Goal: Task Accomplishment & Management: Manage account settings

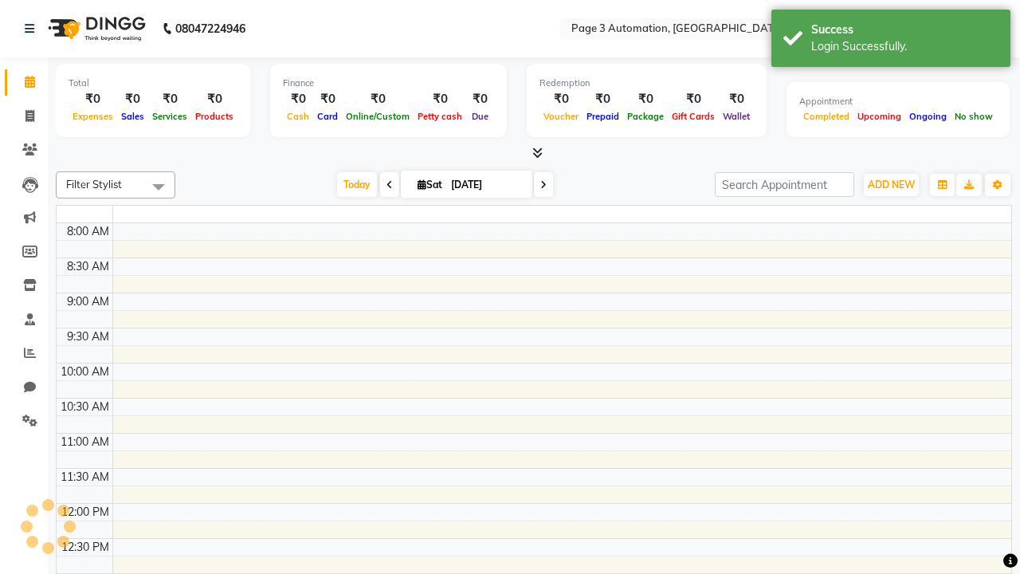
select select "en"
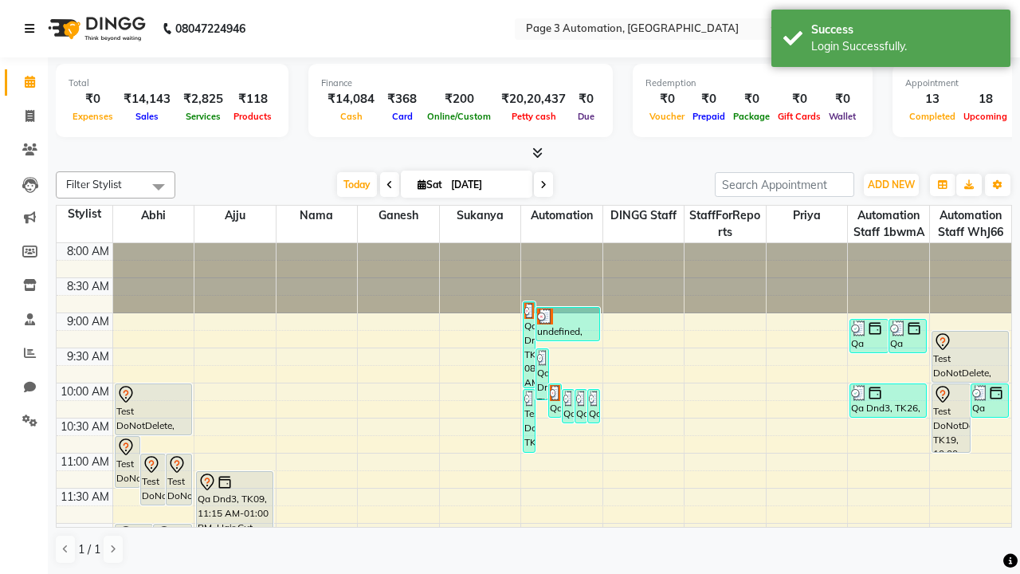
click at [33, 29] on icon at bounding box center [30, 28] width 10 height 11
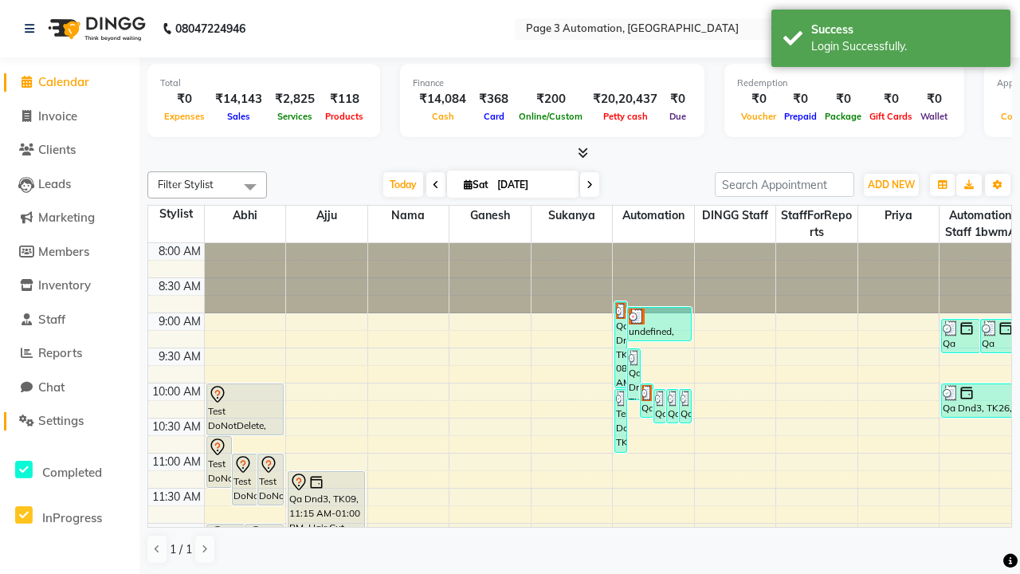
click at [69, 421] on span "Settings" at bounding box center [60, 420] width 45 height 15
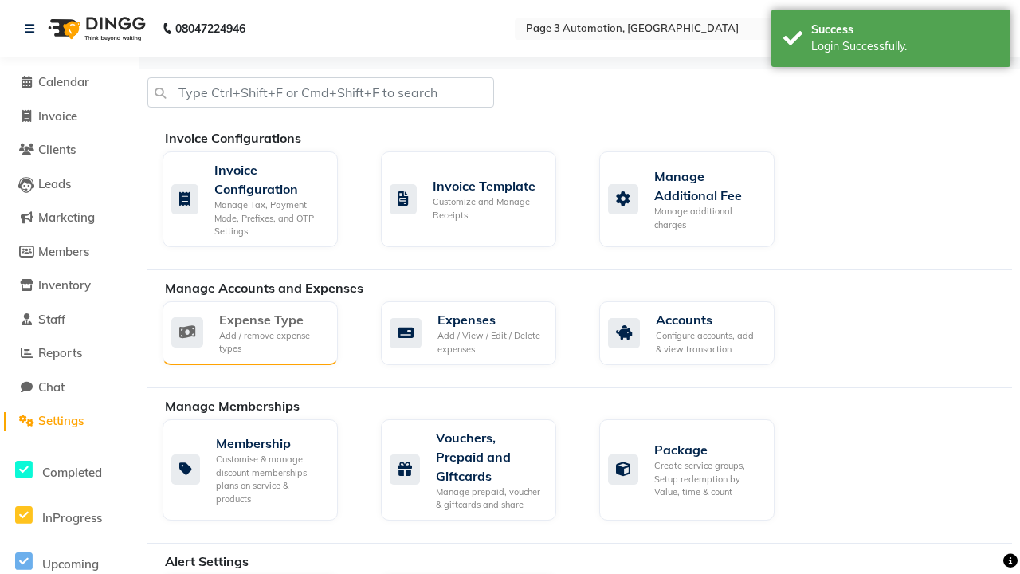
click at [272, 319] on div "Expense Type" at bounding box center [272, 319] width 106 height 19
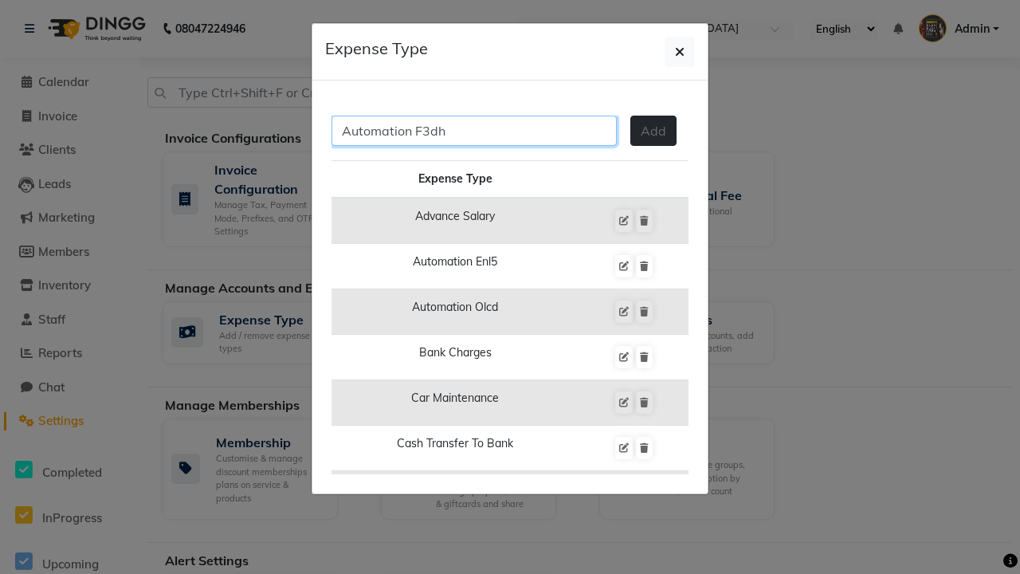
type input "Automation F3dh"
click at [654, 131] on span "Add" at bounding box center [654, 131] width 26 height 16
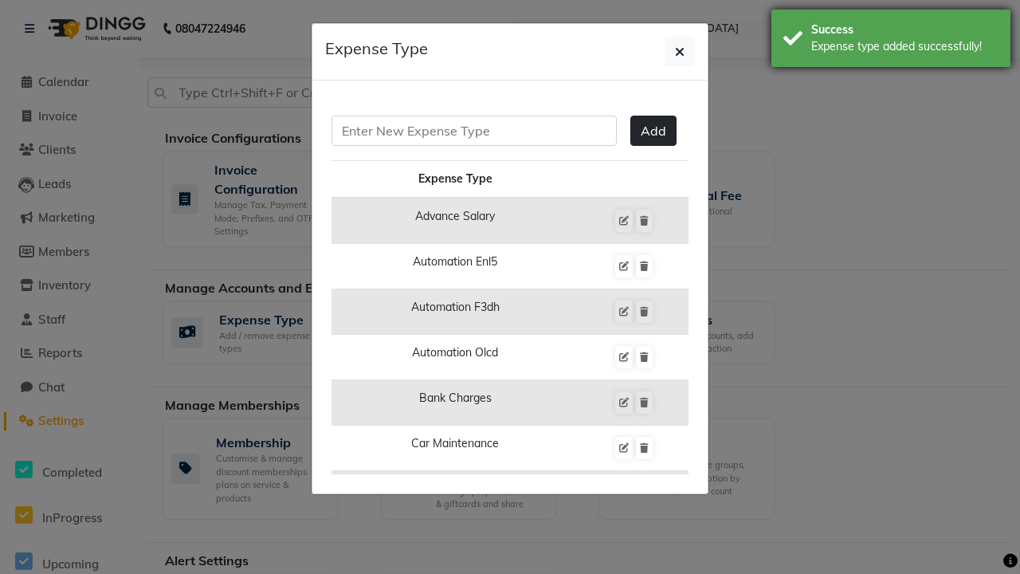
click at [891, 41] on div "Expense type added successfully!" at bounding box center [904, 46] width 187 height 17
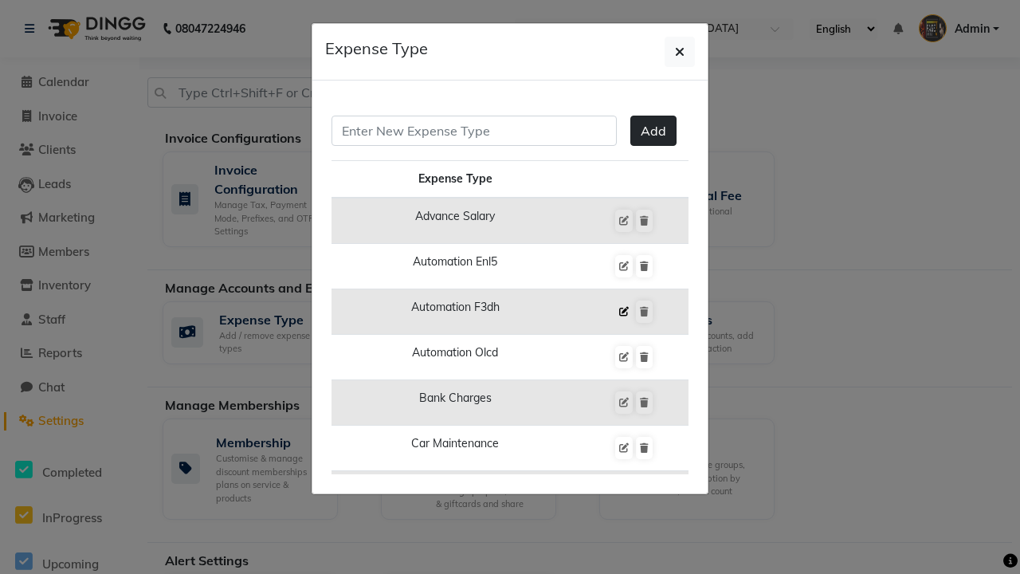
click at [623, 312] on icon at bounding box center [624, 312] width 10 height 10
type input "Automation F3dh"
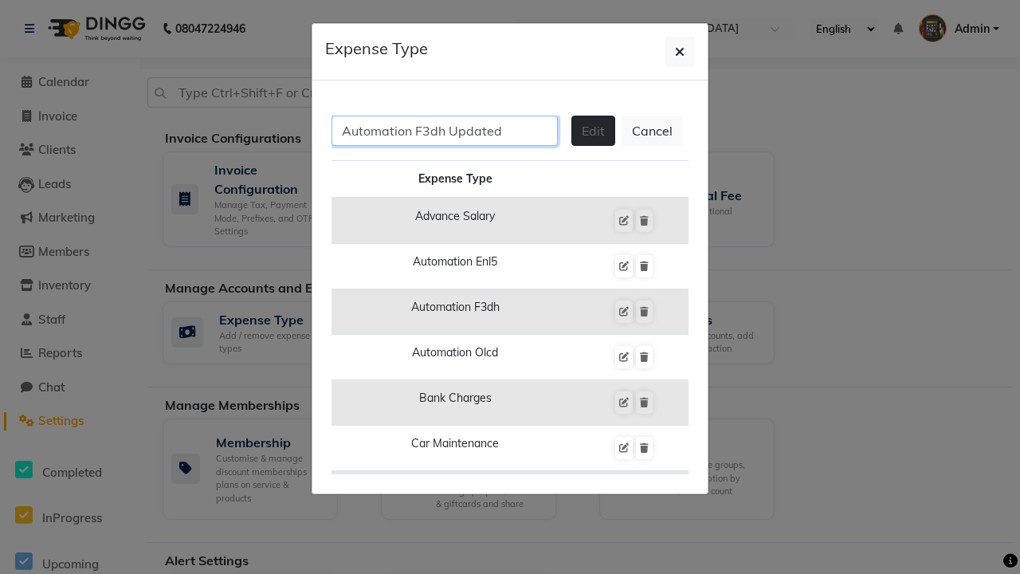
type input "Automation F3dh Updated"
click at [593, 131] on span "Edit" at bounding box center [593, 131] width 23 height 16
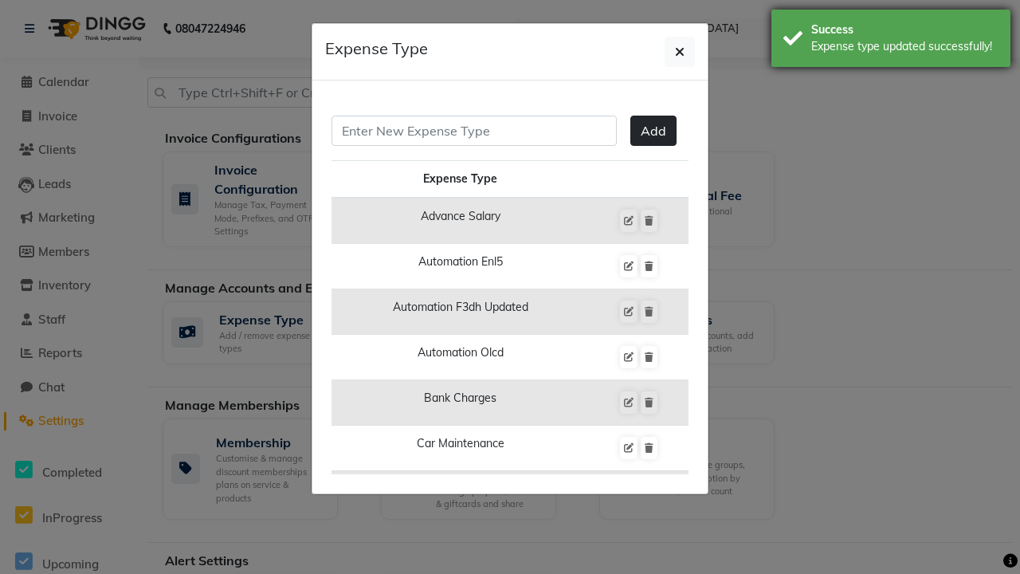
click at [891, 41] on div "Expense type updated successfully!" at bounding box center [904, 46] width 187 height 17
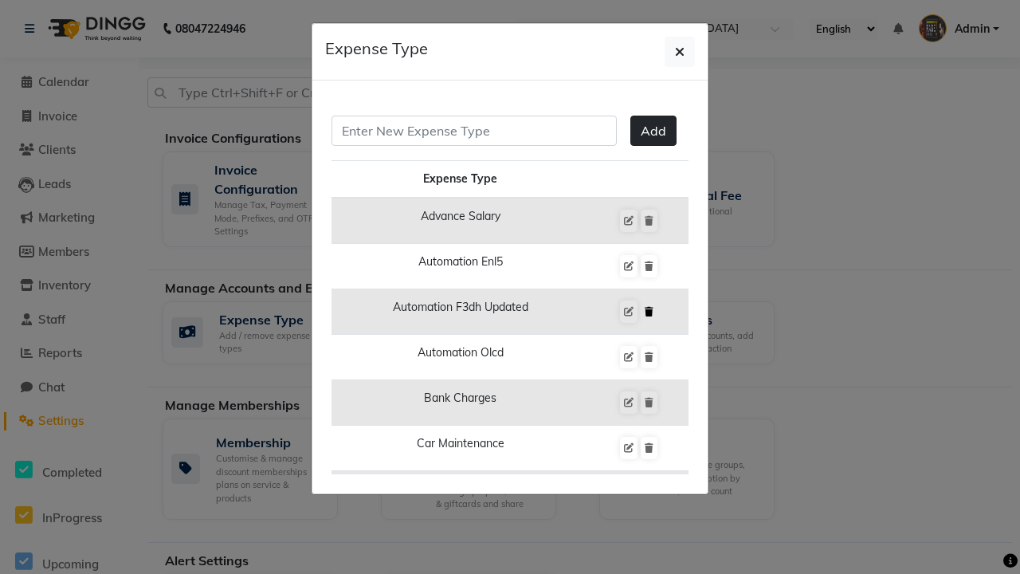
click at [649, 312] on icon at bounding box center [649, 312] width 9 height 10
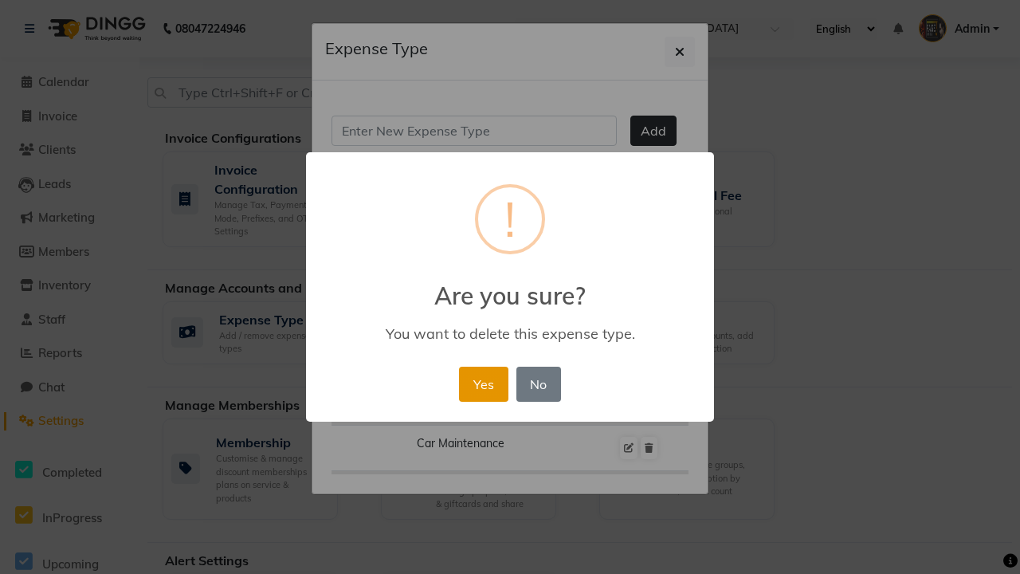
click at [483, 383] on button "Yes" at bounding box center [483, 384] width 49 height 35
